Goal: Task Accomplishment & Management: Manage account settings

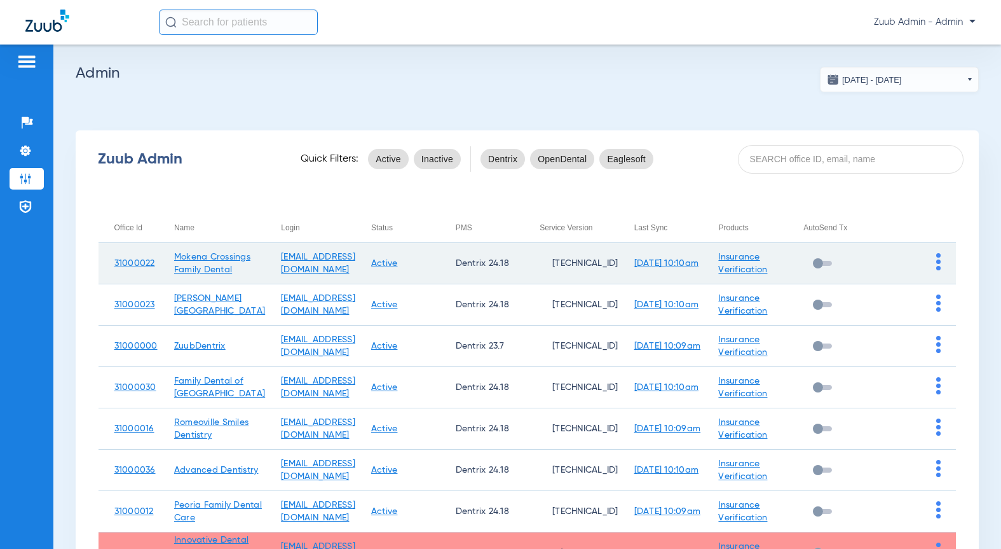
click at [937, 266] on img at bounding box center [939, 261] width 4 height 17
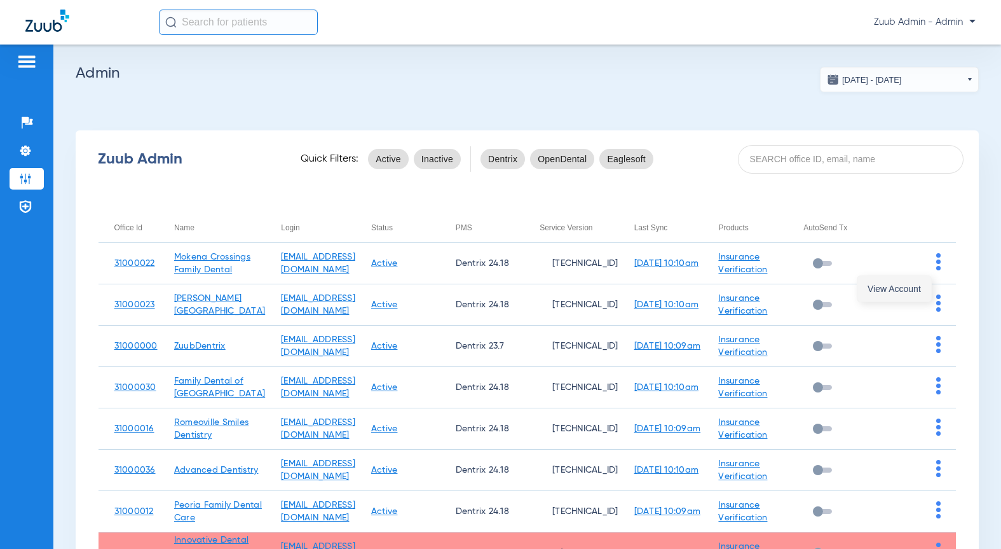
click at [891, 291] on span "View Account" at bounding box center [894, 288] width 53 height 9
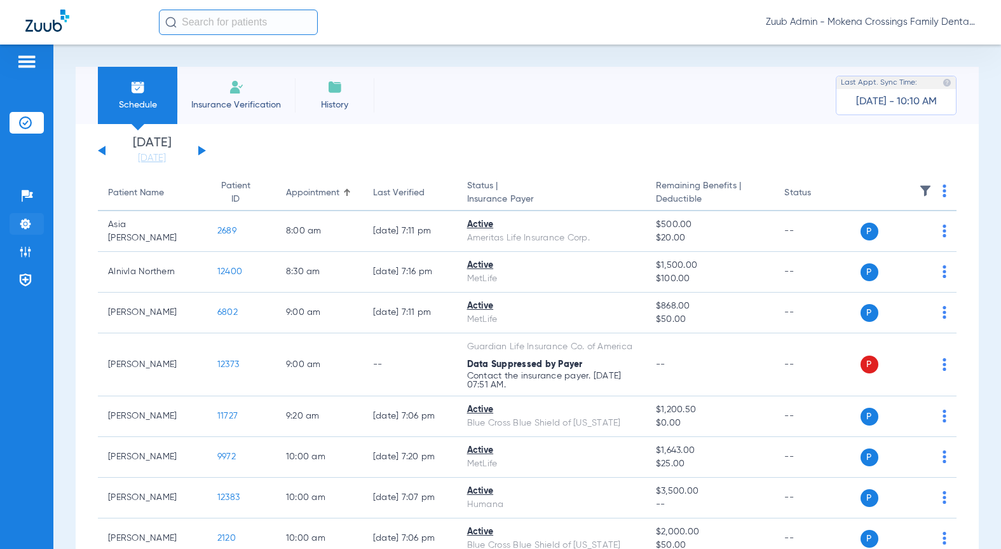
click at [27, 230] on img at bounding box center [25, 223] width 13 height 13
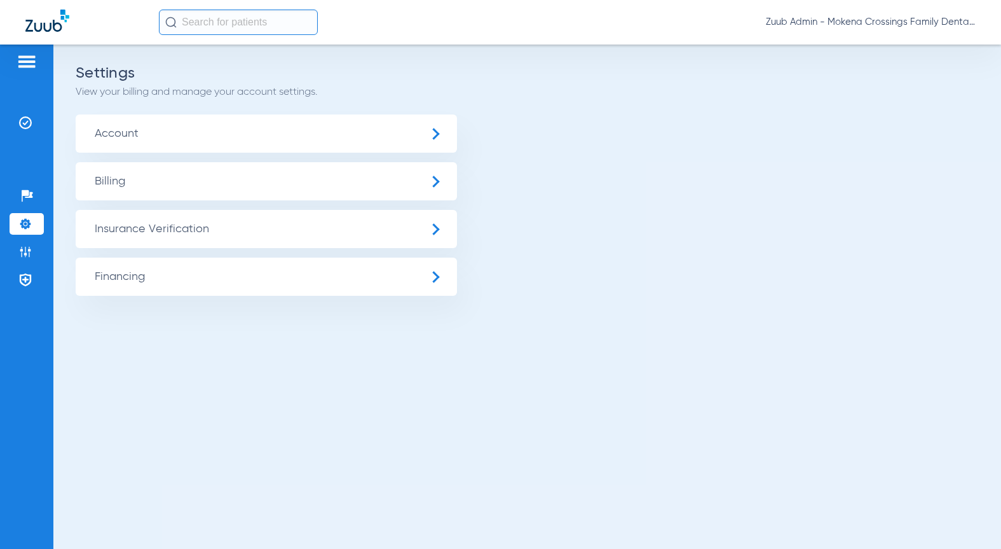
click at [151, 231] on span "Insurance Verification" at bounding box center [266, 229] width 381 height 38
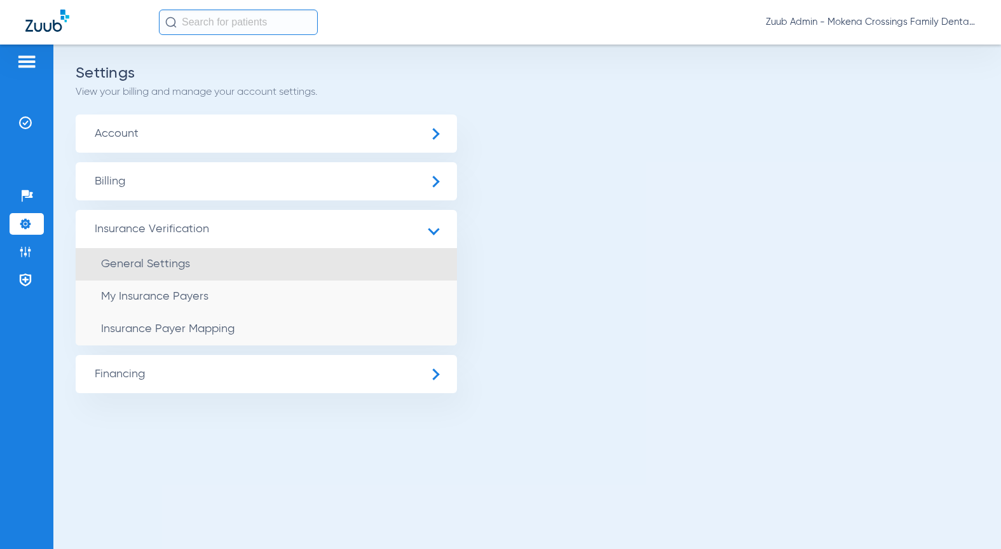
click at [151, 261] on span "General Settings" at bounding box center [145, 263] width 89 height 11
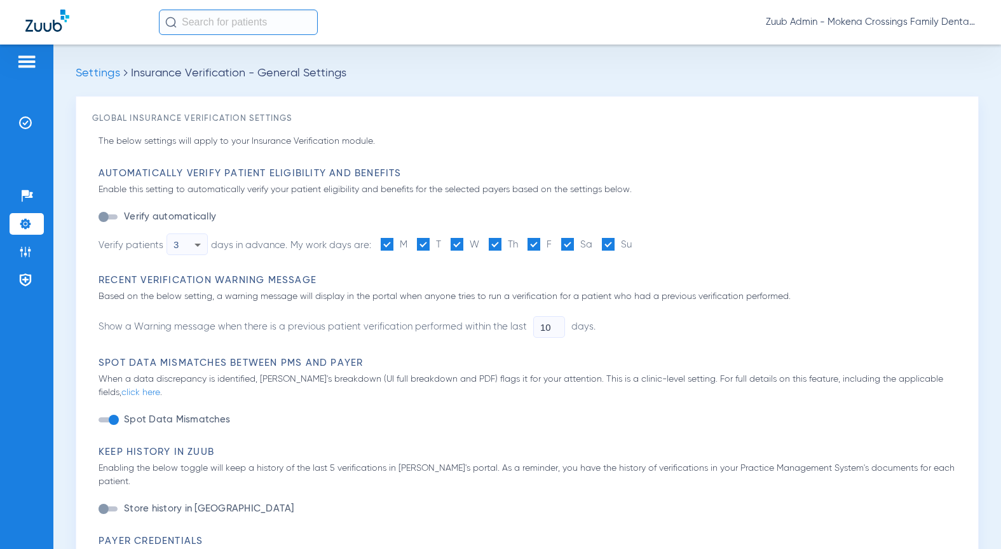
type input "1"
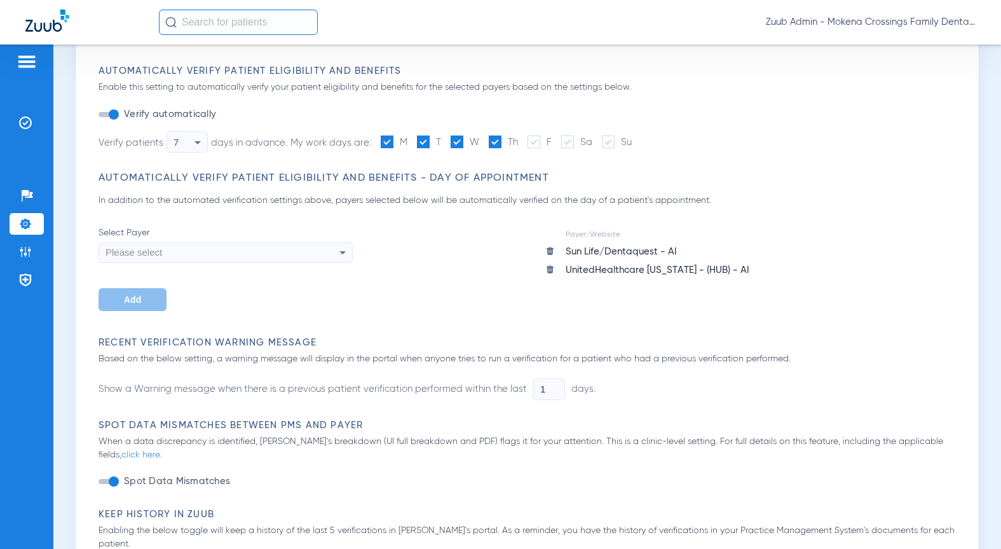
scroll to position [384, 0]
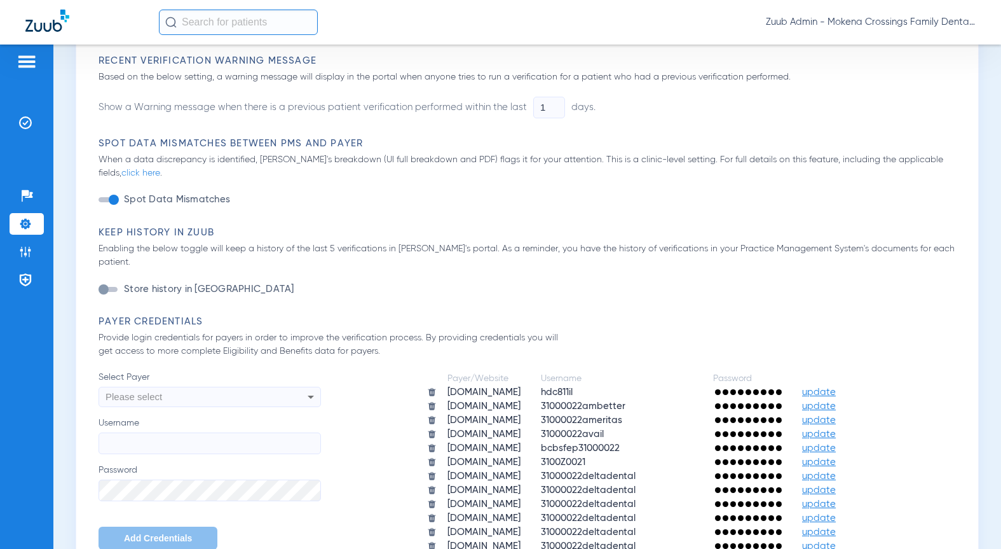
click at [836, 387] on span "update" at bounding box center [819, 392] width 34 height 10
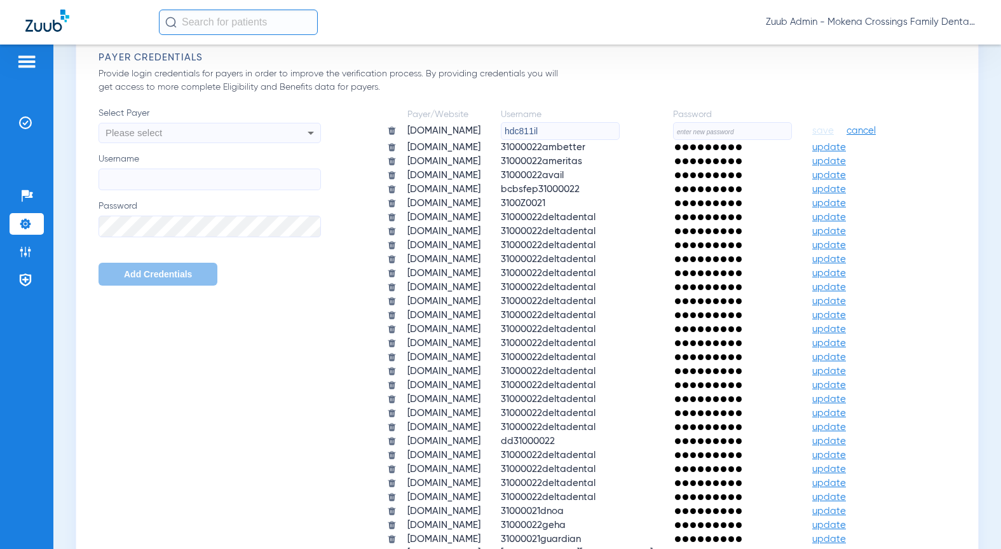
scroll to position [814, 0]
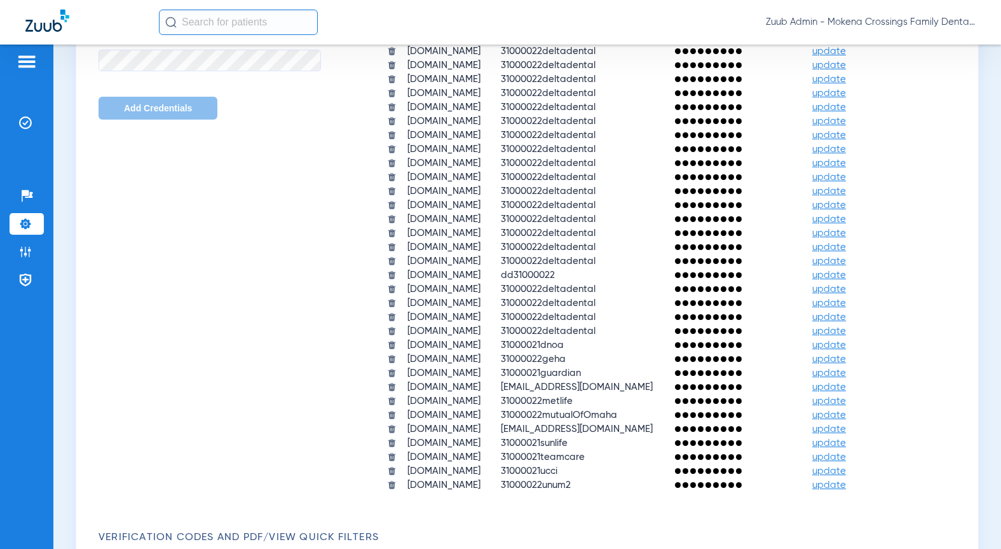
drag, startPoint x: 490, startPoint y: 130, endPoint x: 392, endPoint y: 129, distance: 97.3
paste input "31000022aetna2"
type input "31000022aetna2"
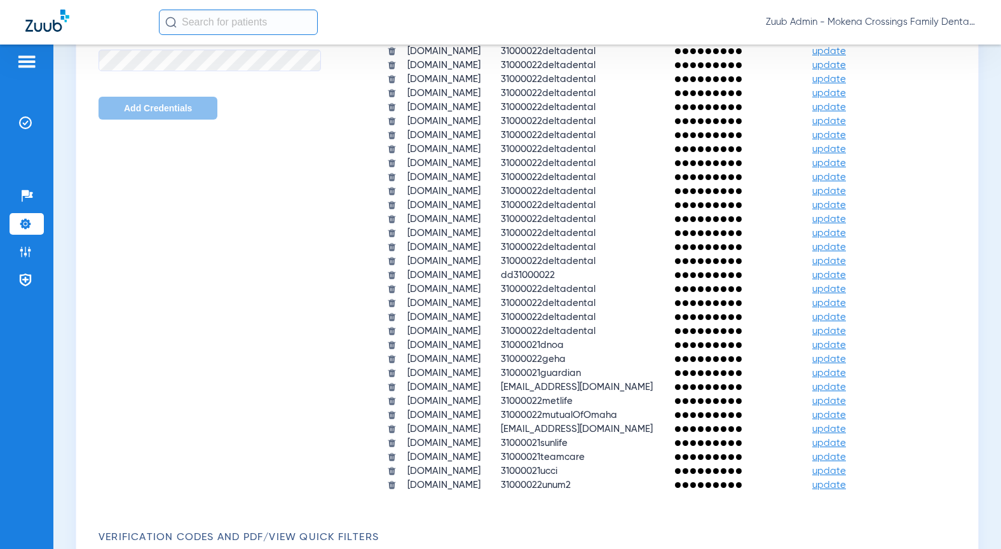
paste input "HeartlandZuub2025!"
type input "HeartlandZuub2025!"
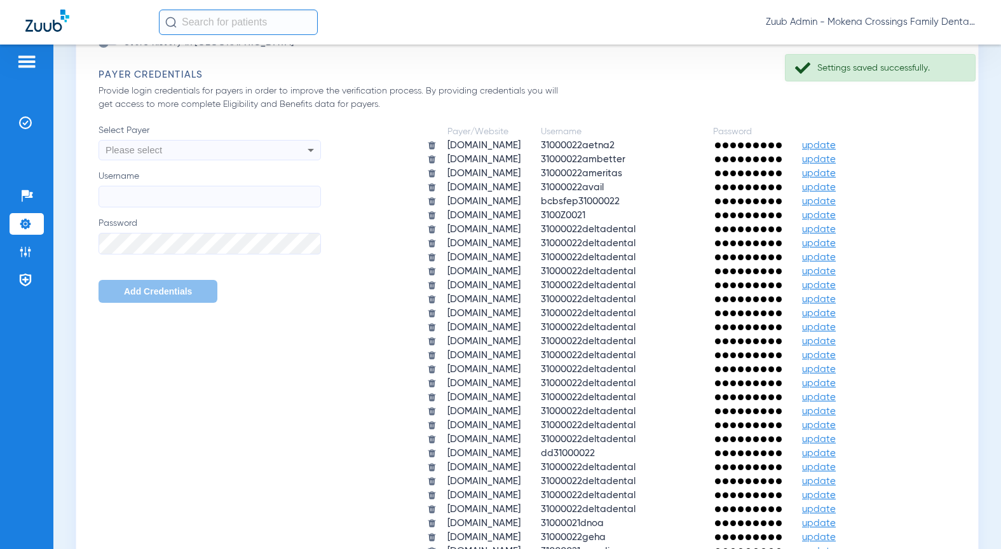
scroll to position [579, 0]
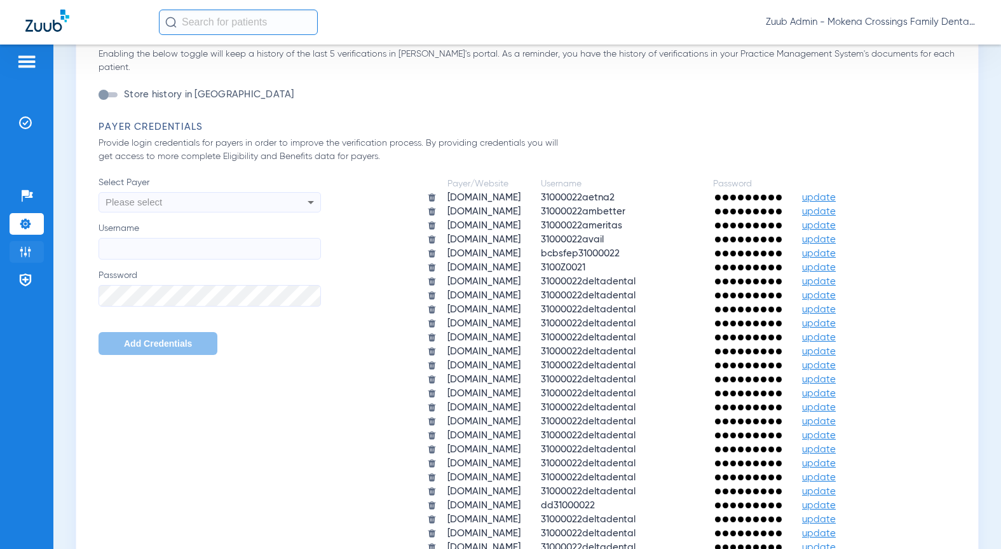
click at [29, 252] on img at bounding box center [25, 251] width 13 height 13
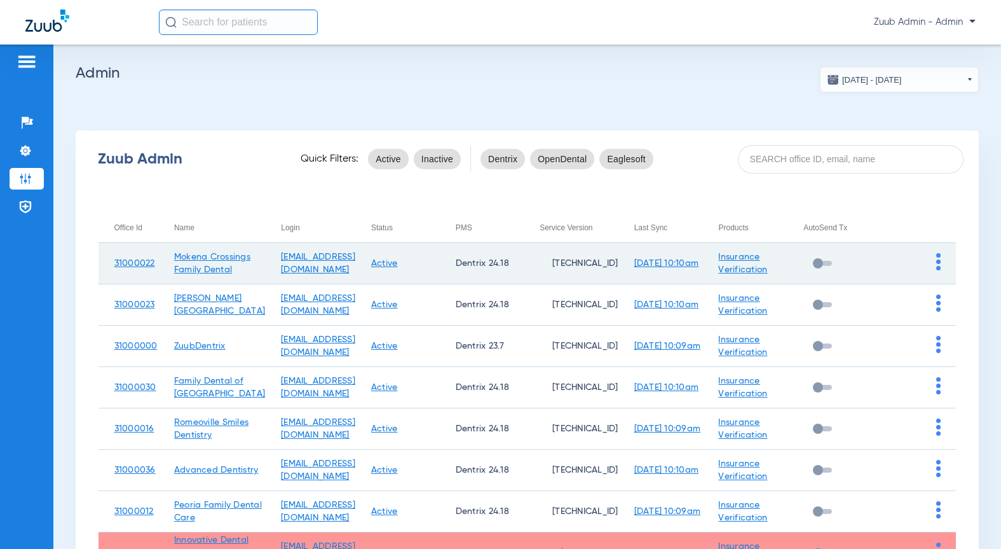
click at [937, 268] on img at bounding box center [939, 261] width 4 height 17
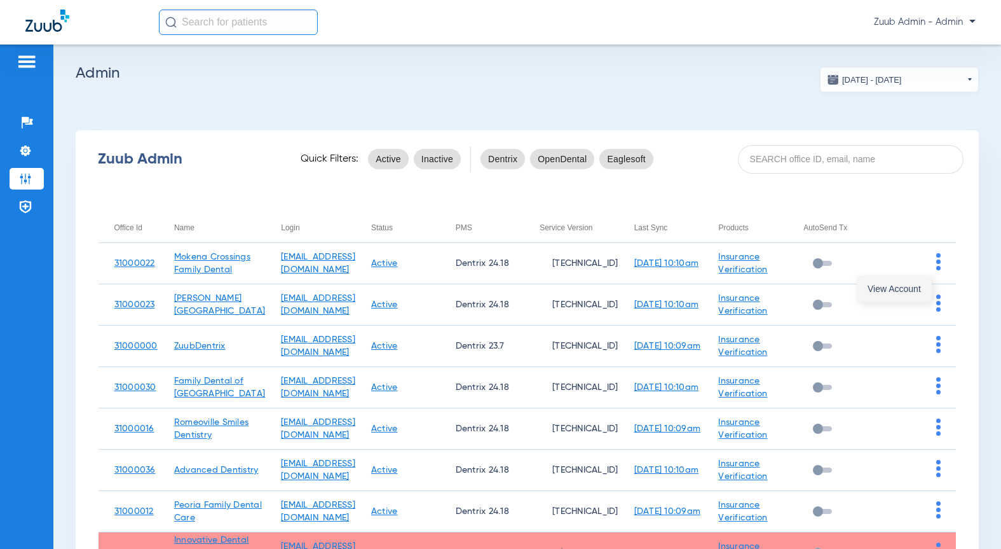
click at [902, 290] on span "View Account" at bounding box center [894, 288] width 53 height 9
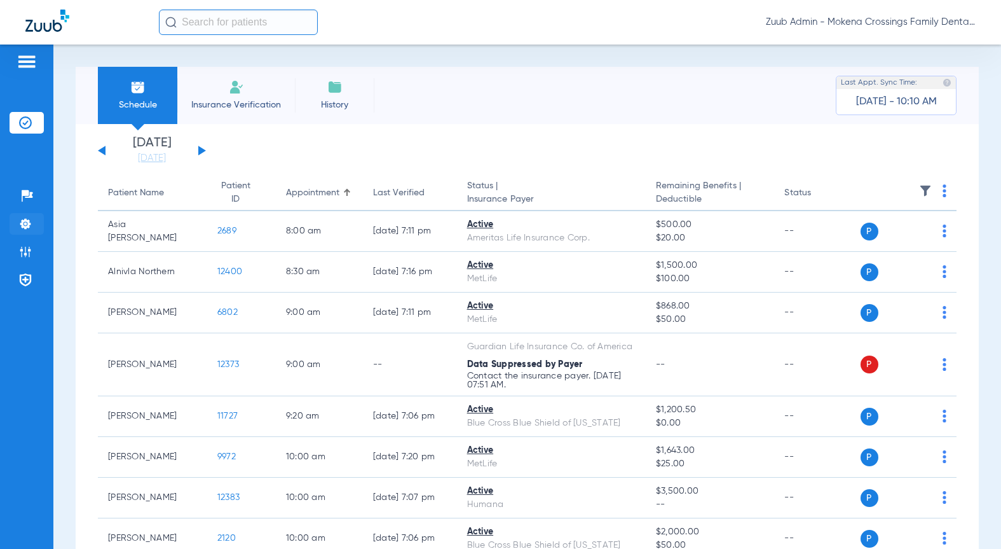
click at [23, 222] on img at bounding box center [25, 223] width 13 height 13
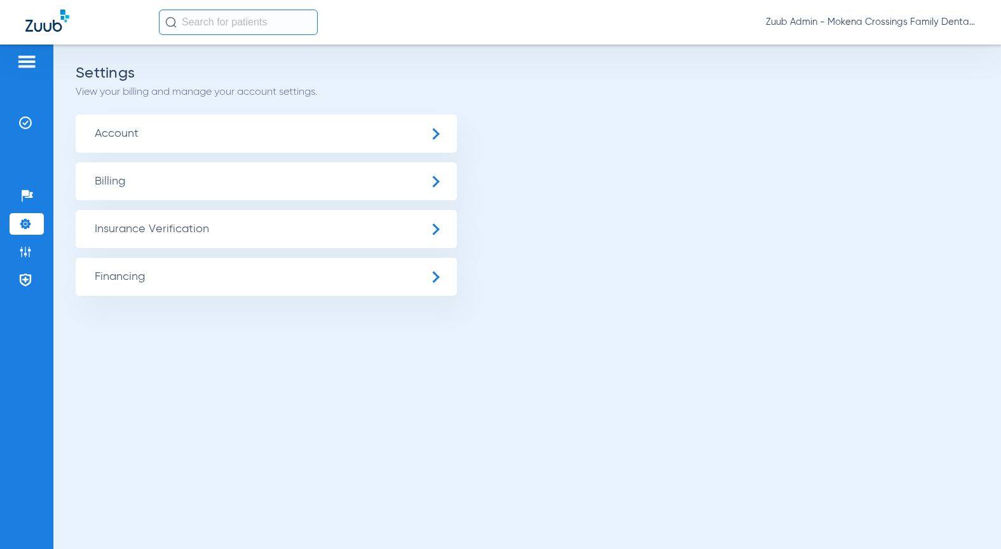
click at [90, 233] on span "Insurance Verification" at bounding box center [266, 229] width 381 height 38
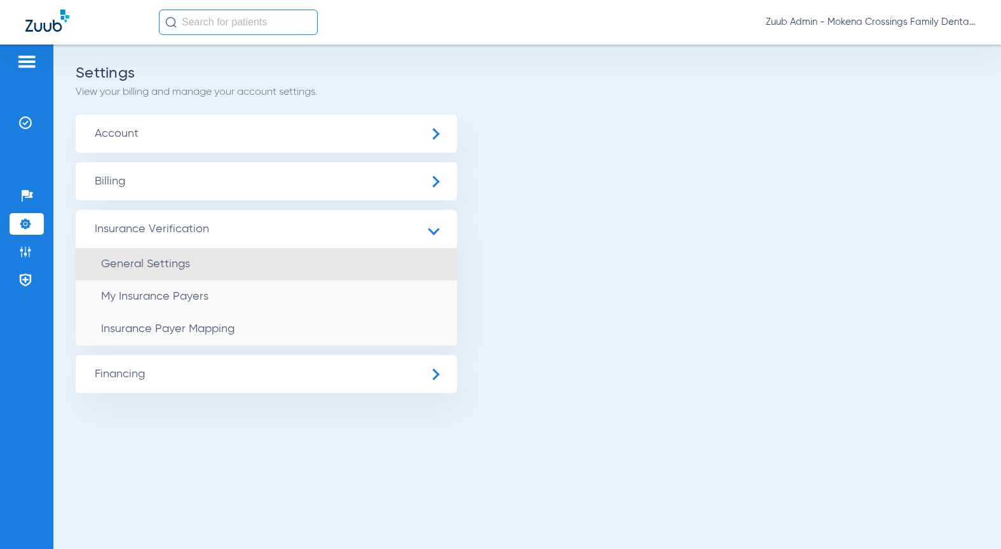
click at [149, 249] on li "General Settings" at bounding box center [266, 264] width 381 height 32
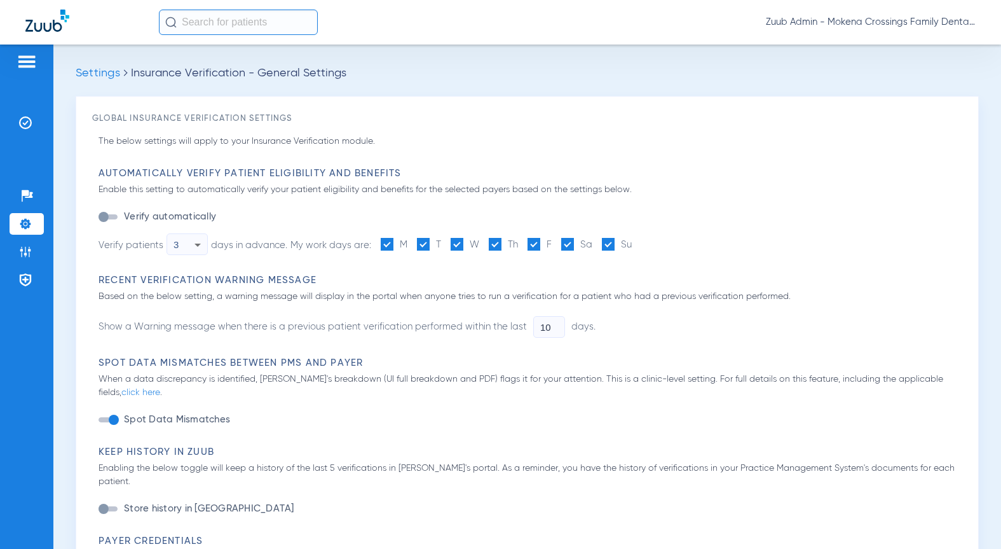
type input "1"
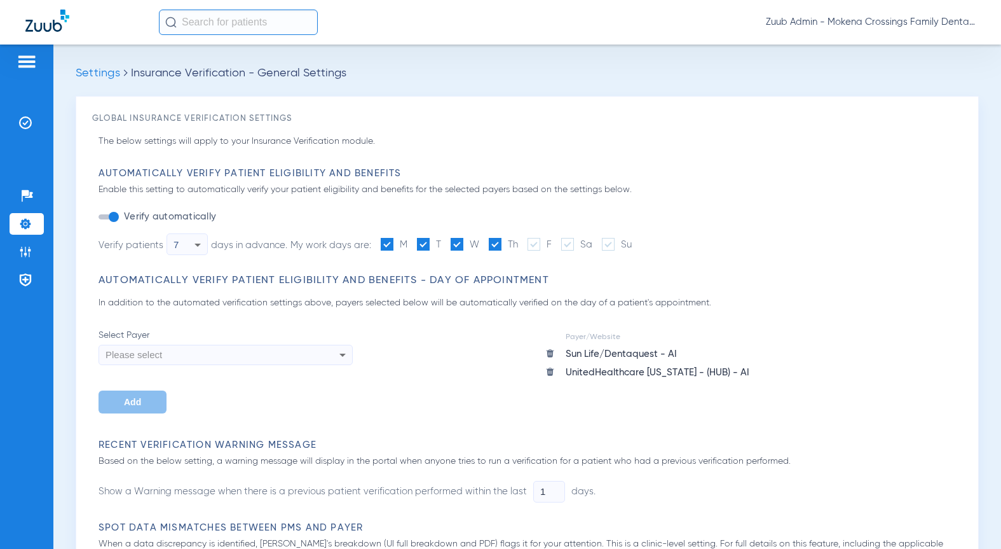
scroll to position [616, 0]
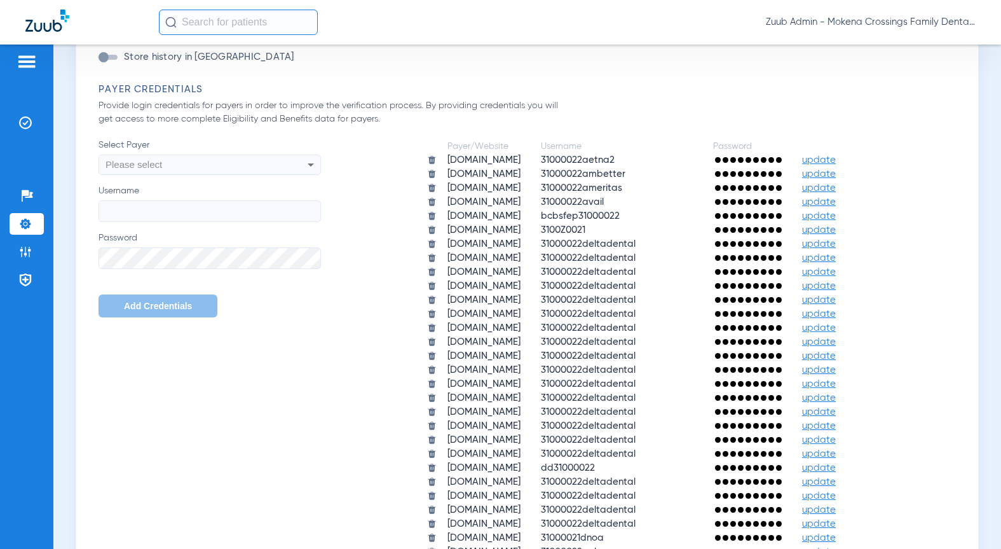
click at [836, 155] on span "update" at bounding box center [819, 160] width 34 height 10
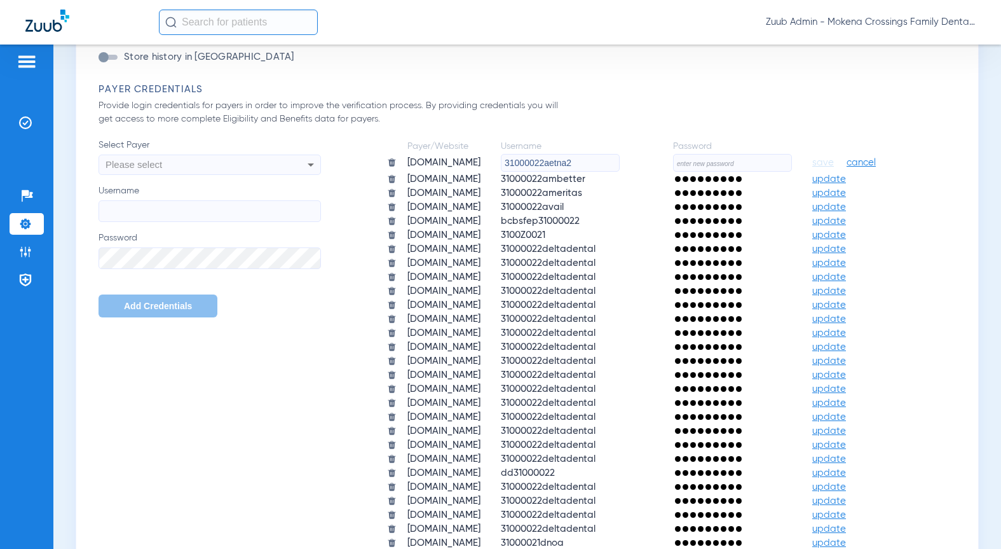
click at [687, 172] on input "text" at bounding box center [732, 163] width 119 height 18
paste input "HeartlandZuub2025!"
type input "HeartlandZuub2025!"
click at [813, 168] on span "save" at bounding box center [824, 162] width 22 height 11
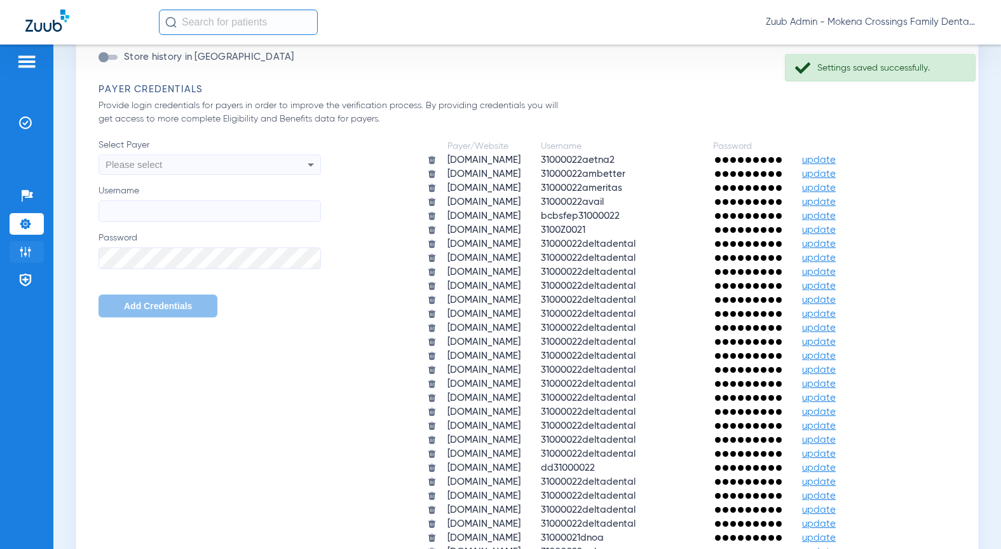
click at [20, 254] on img at bounding box center [25, 251] width 13 height 13
